Goal: Task Accomplishment & Management: Use online tool/utility

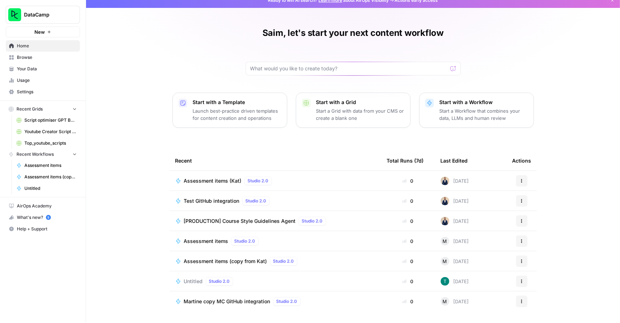
scroll to position [7, 0]
click at [231, 179] on span "Assessment items (Kat)" at bounding box center [213, 180] width 58 height 7
click at [231, 202] on span "Test GitHub integration" at bounding box center [212, 200] width 56 height 7
click at [522, 180] on icon "button" at bounding box center [521, 180] width 1 height 1
click at [539, 243] on span "Duplicate" at bounding box center [558, 243] width 57 height 7
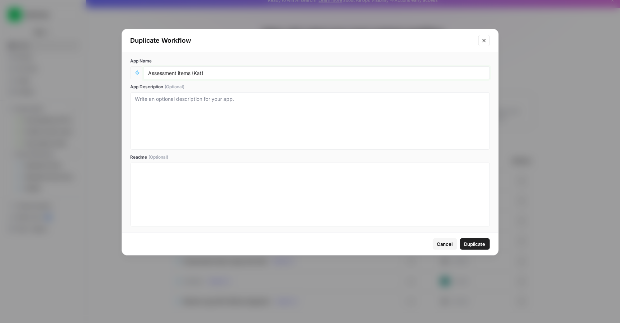
drag, startPoint x: 177, startPoint y: 72, endPoint x: 146, endPoint y: 71, distance: 31.6
click at [145, 71] on div "Assessment items (Kat)" at bounding box center [317, 72] width 346 height 13
click at [147, 71] on div "Assessment items (Kat)" at bounding box center [317, 72] width 346 height 13
drag, startPoint x: 177, startPoint y: 73, endPoint x: 145, endPoint y: 74, distance: 32.6
click at [145, 74] on div "Assessment items (Kat)" at bounding box center [317, 72] width 346 height 13
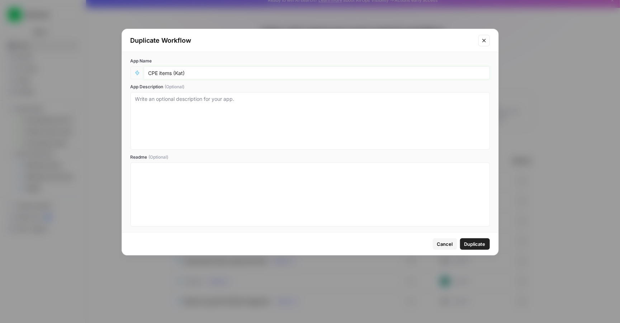
click at [184, 73] on input "CPE items (Kat)" at bounding box center [316, 73] width 337 height 6
type input "CPE items (Saim)"
click at [475, 246] on span "Duplicate" at bounding box center [474, 243] width 21 height 7
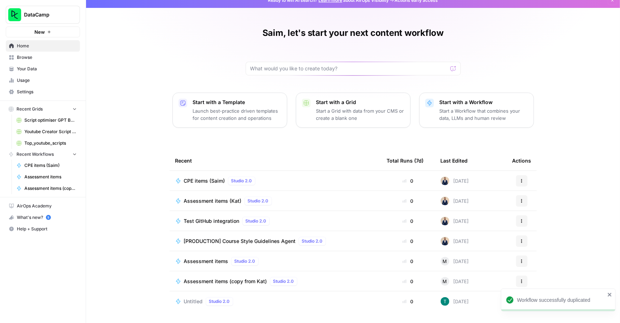
click at [216, 180] on span "CPE items (Saim)" at bounding box center [204, 180] width 41 height 7
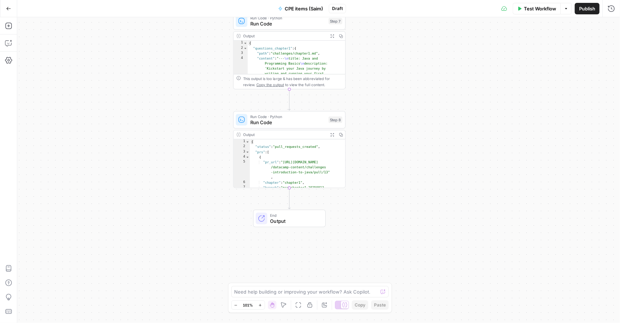
type textarea "*"
click at [300, 157] on div "{ "status" : "pull_requests_created" , "prs" : [ { "pr_url" : "https://github.c…" at bounding box center [298, 171] width 96 height 64
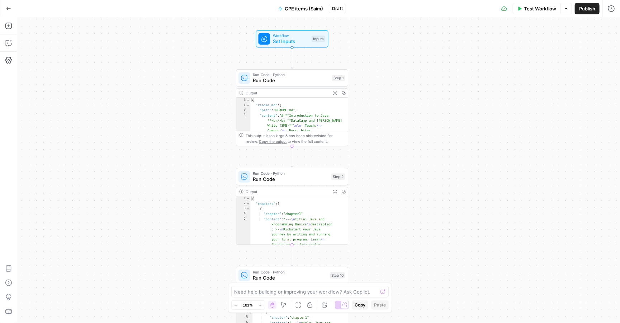
click at [532, 11] on span "Test Workflow" at bounding box center [540, 8] width 32 height 7
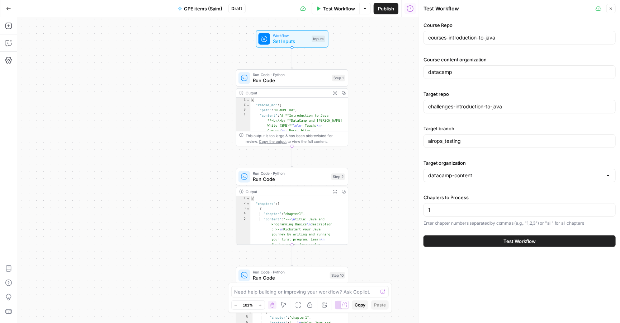
click at [477, 242] on button "Test Workflow" at bounding box center [519, 240] width 192 height 11
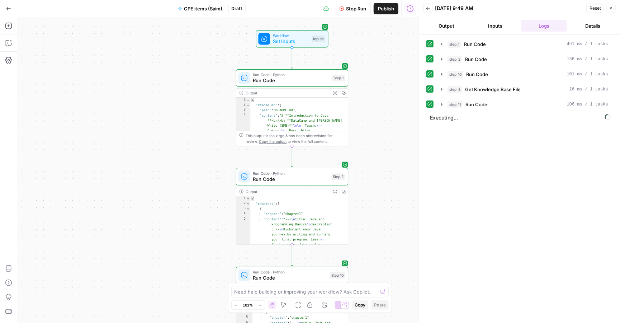
click at [496, 24] on button "Inputs" at bounding box center [495, 25] width 46 height 11
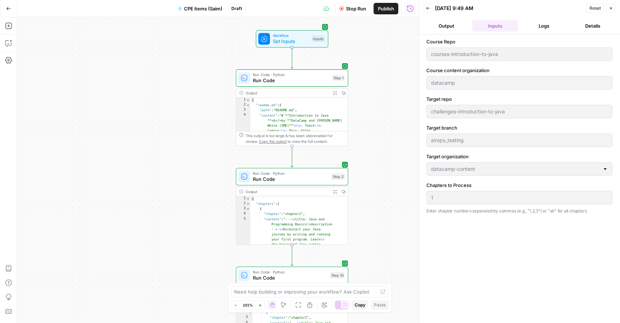
click at [454, 49] on div "courses-introduction-to-java" at bounding box center [519, 54] width 186 height 14
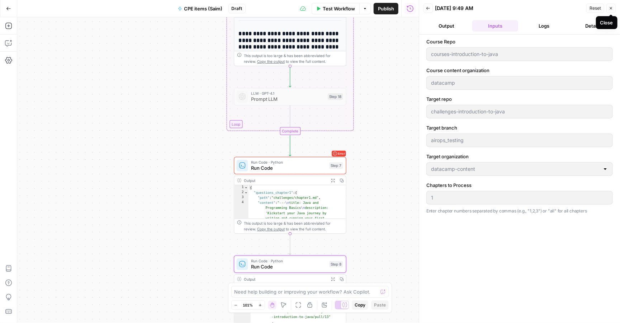
click at [614, 9] on button "Close" at bounding box center [610, 8] width 9 height 9
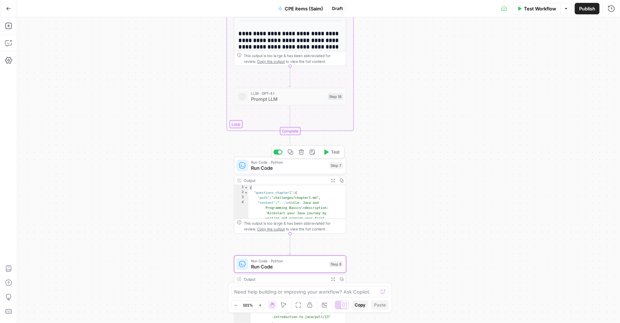
click at [299, 163] on span "Run Code · Python" at bounding box center [288, 162] width 75 height 6
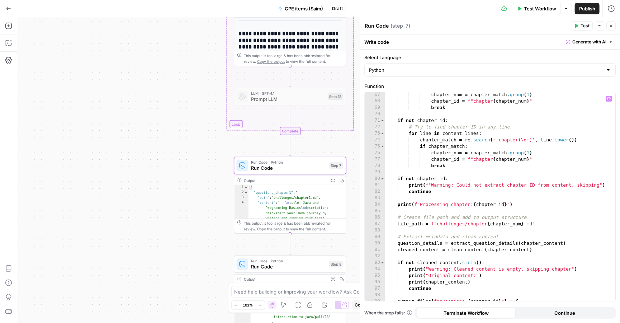
scroll to position [193, 0]
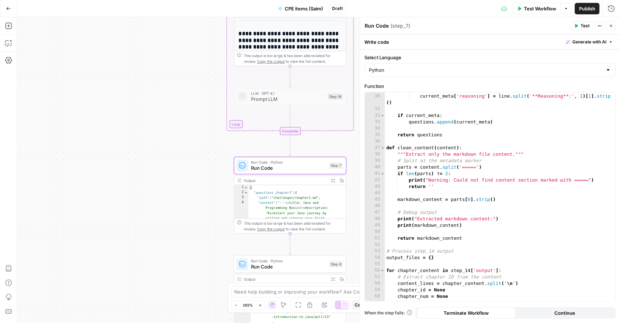
click at [610, 27] on icon "button" at bounding box center [611, 26] width 4 height 4
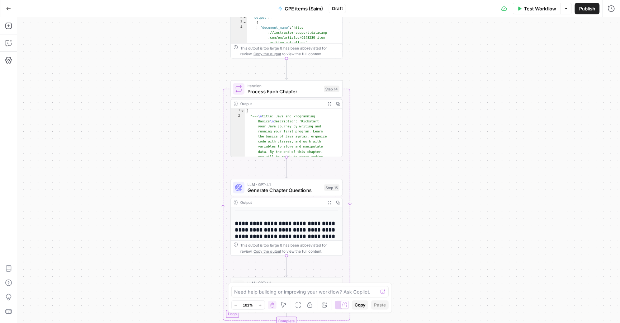
click at [525, 14] on div "Test Workflow Options Publish Run History" at bounding box center [483, 8] width 274 height 17
click at [527, 6] on span "Test Workflow" at bounding box center [540, 8] width 32 height 7
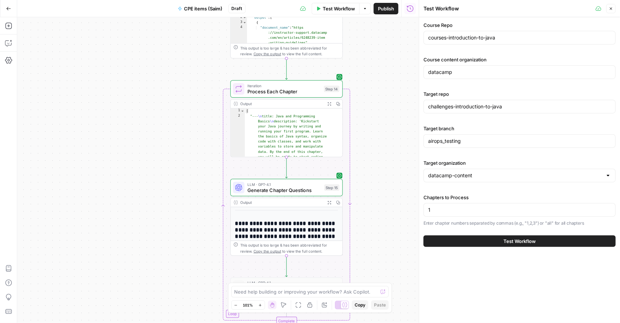
click at [480, 243] on button "Test Workflow" at bounding box center [519, 240] width 192 height 11
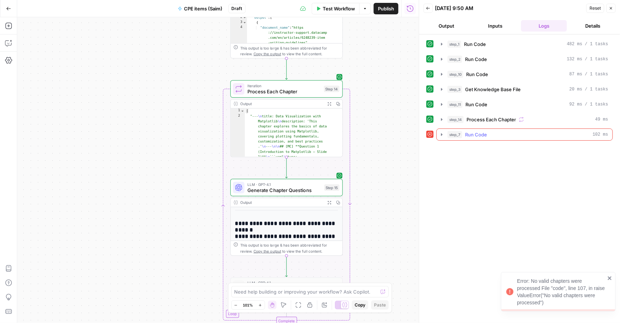
click at [493, 137] on div "step_7 Run Code 102 ms" at bounding box center [528, 134] width 161 height 7
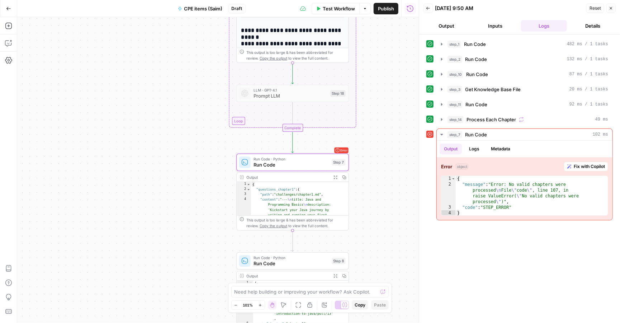
type textarea "**********"
click at [611, 8] on icon "button" at bounding box center [611, 8] width 4 height 4
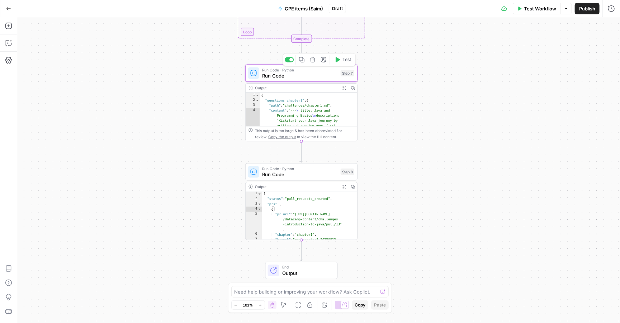
click at [308, 75] on span "Run Code" at bounding box center [299, 75] width 75 height 7
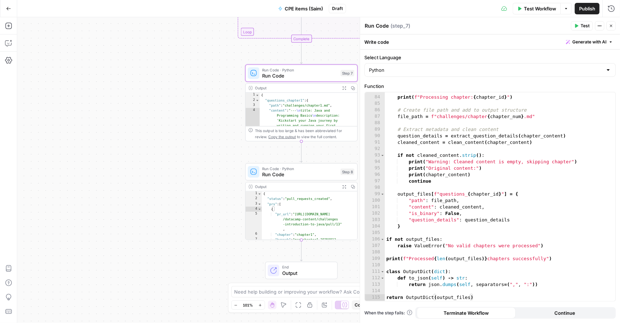
click at [310, 173] on span "Run Code" at bounding box center [299, 174] width 75 height 7
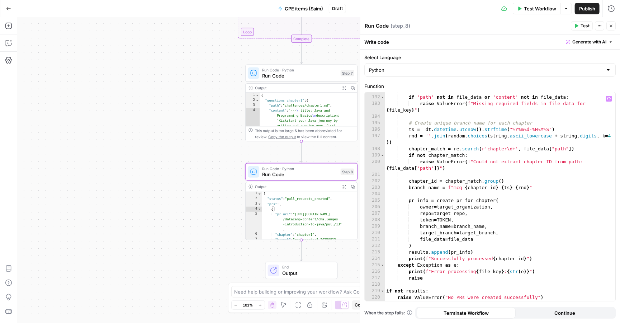
scroll to position [1302, 0]
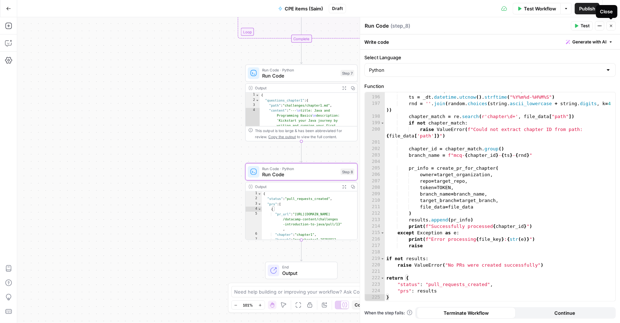
click at [613, 26] on span "Close" at bounding box center [613, 26] width 0 height 0
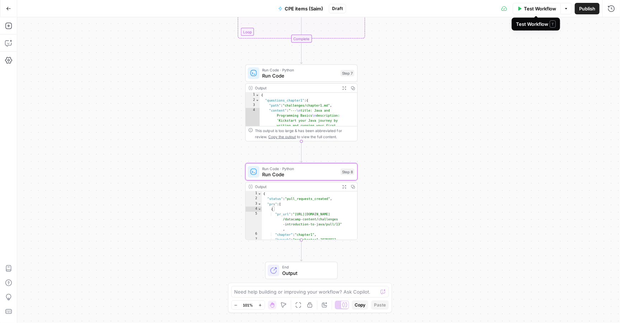
click at [536, 10] on span "Test Workflow" at bounding box center [540, 8] width 32 height 7
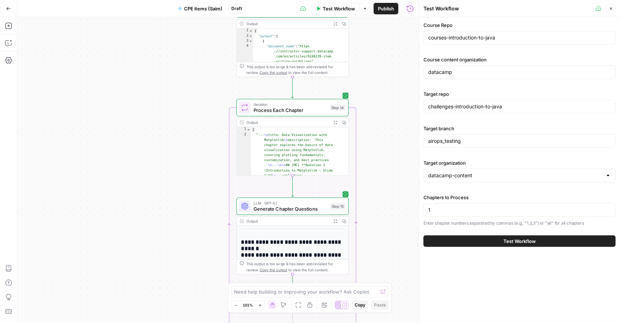
scroll to position [0, 0]
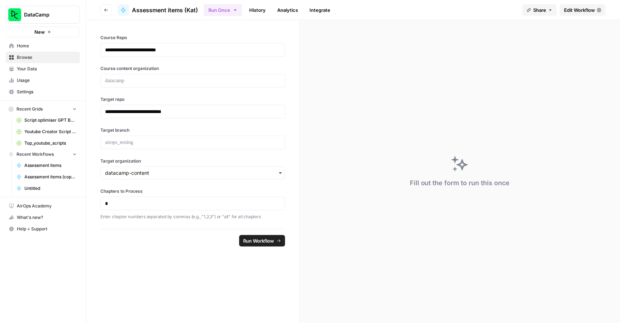
click at [255, 238] on span "Run Workflow" at bounding box center [258, 240] width 31 height 7
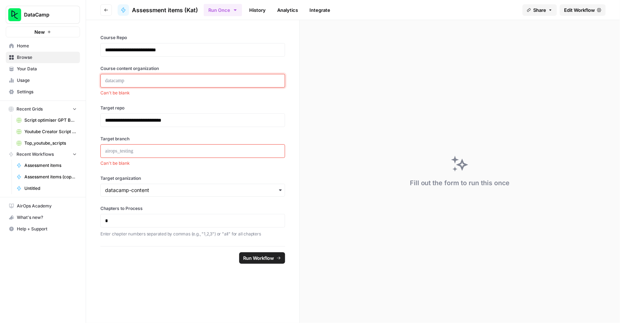
click at [200, 79] on p at bounding box center [192, 80] width 175 height 7
click at [175, 11] on span "Assessment items (Kat)" at bounding box center [165, 10] width 66 height 9
click at [107, 11] on icon "button" at bounding box center [106, 10] width 4 height 4
click at [209, 84] on div at bounding box center [192, 81] width 185 height 14
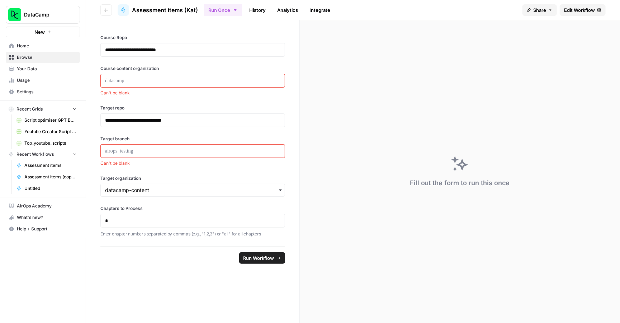
click at [209, 84] on div at bounding box center [192, 81] width 185 height 14
click at [213, 153] on p at bounding box center [192, 150] width 175 height 7
click at [152, 80] on p at bounding box center [192, 80] width 175 height 7
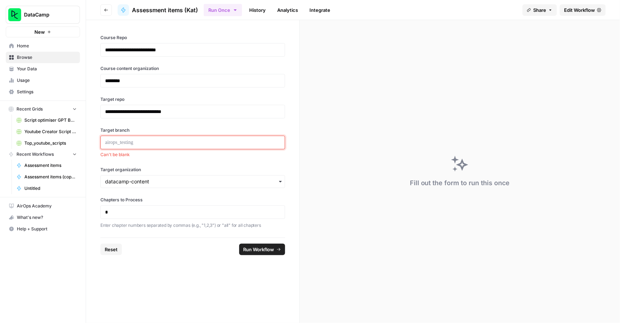
click at [152, 143] on p at bounding box center [192, 142] width 175 height 7
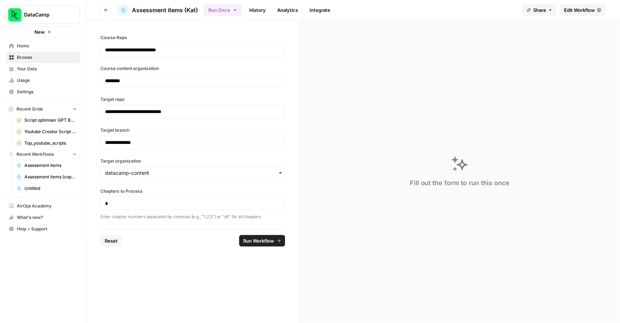
click at [265, 241] on span "Run Workflow" at bounding box center [258, 240] width 31 height 7
